Goal: Information Seeking & Learning: Learn about a topic

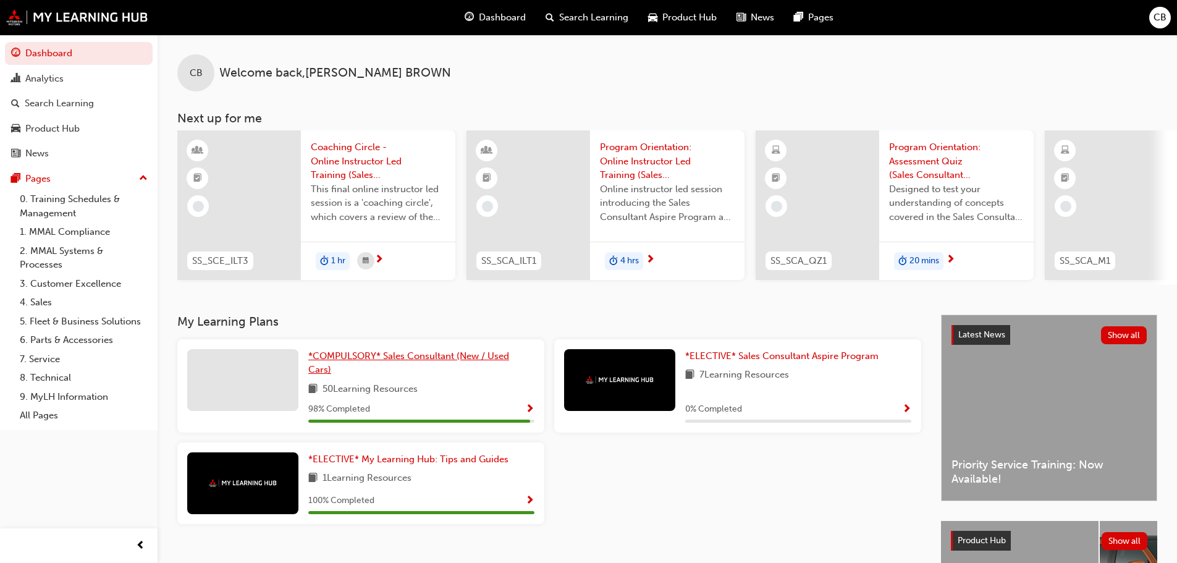
click at [320, 363] on span "*COMPULSORY* Sales Consultant (New / Used Cars)" at bounding box center [408, 362] width 201 height 25
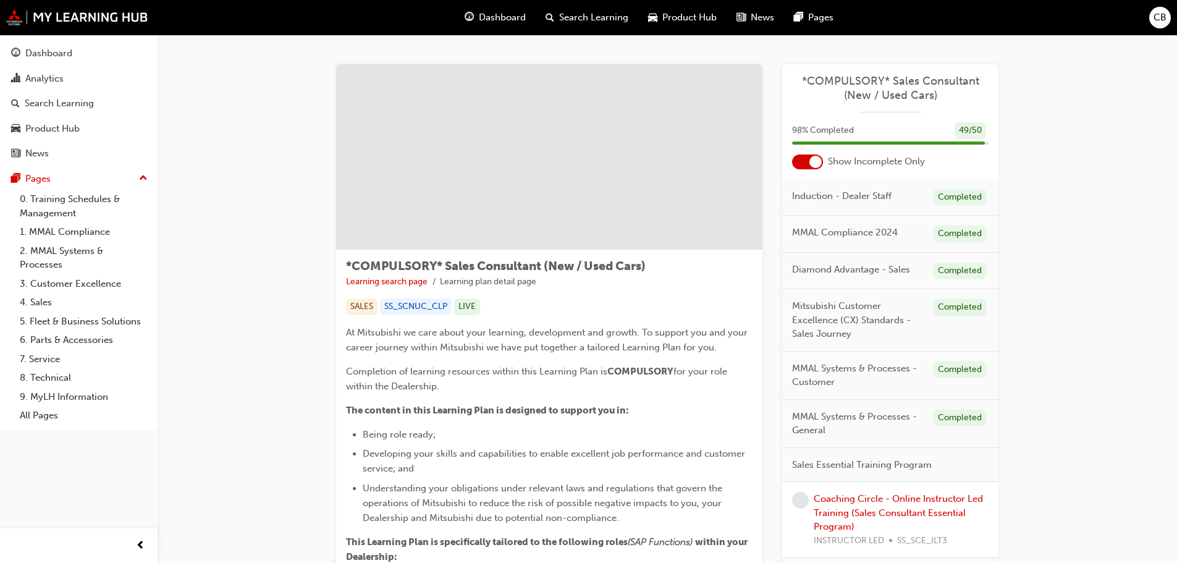
scroll to position [124, 0]
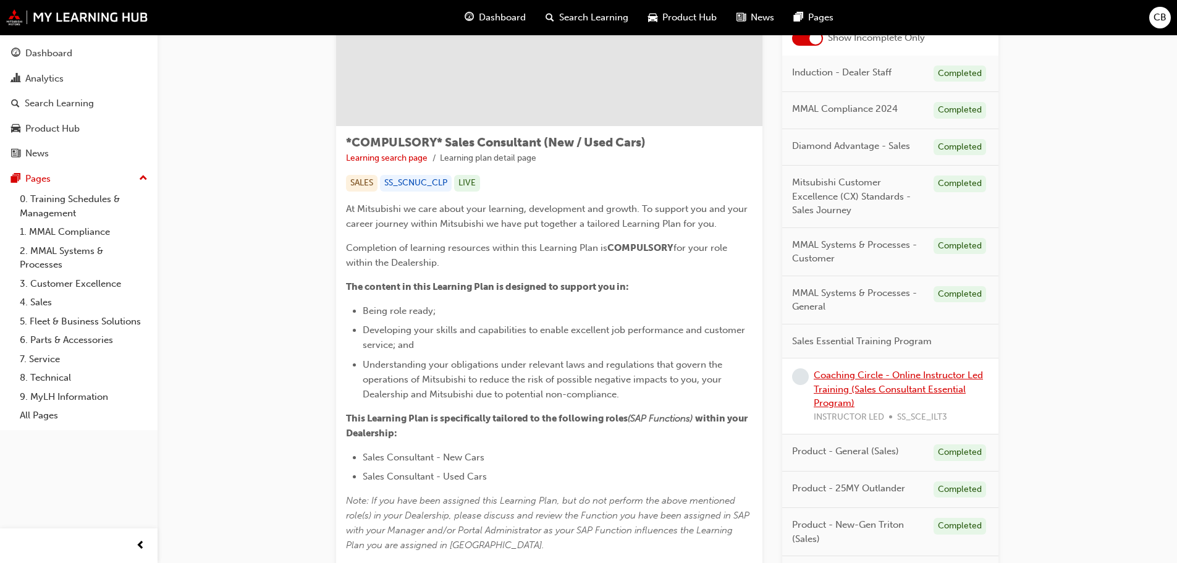
click at [859, 377] on link "Coaching Circle - Online Instructor Led Training (Sales Consultant Essential Pr…" at bounding box center [898, 389] width 169 height 39
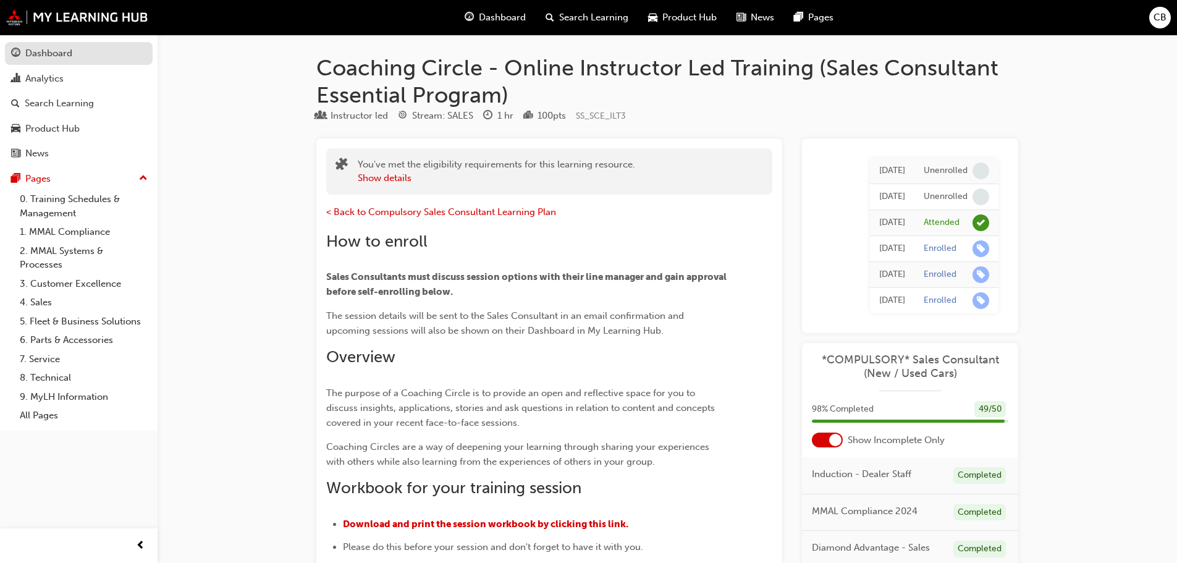
click at [33, 52] on div "Dashboard" at bounding box center [48, 53] width 47 height 14
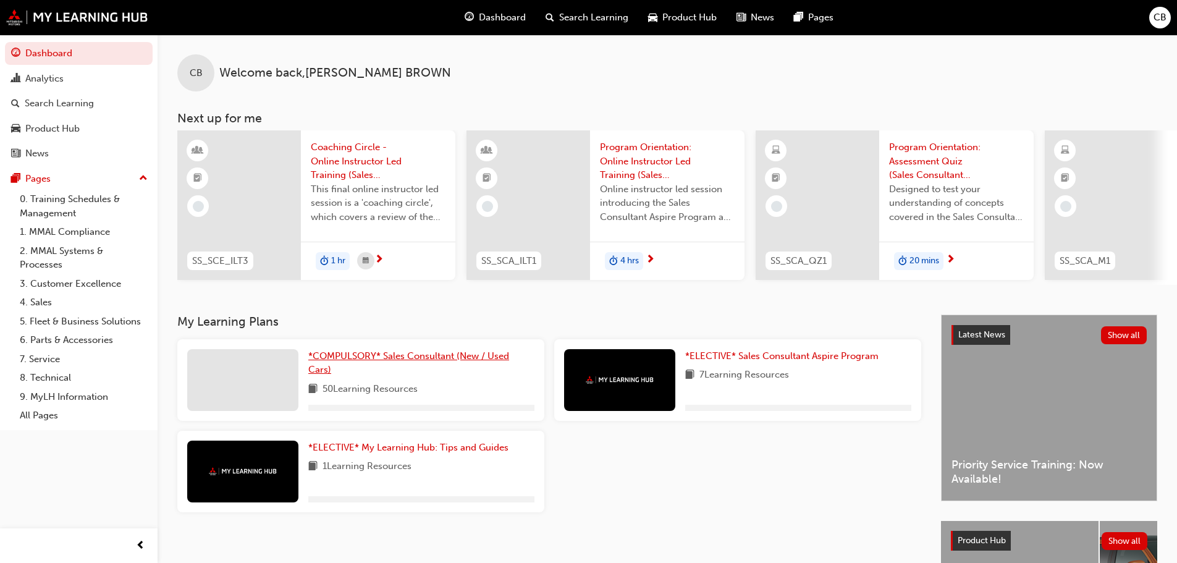
click at [378, 357] on span "*COMPULSORY* Sales Consultant (New / Used Cars)" at bounding box center [408, 362] width 201 height 25
